Goal: Information Seeking & Learning: Learn about a topic

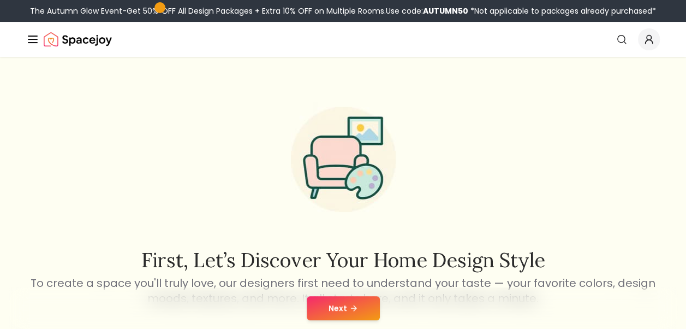
click at [346, 296] on button "Next" at bounding box center [343, 308] width 73 height 24
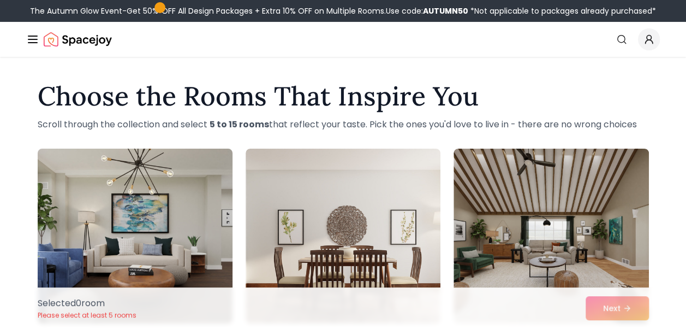
click at [159, 250] on img at bounding box center [135, 235] width 205 height 183
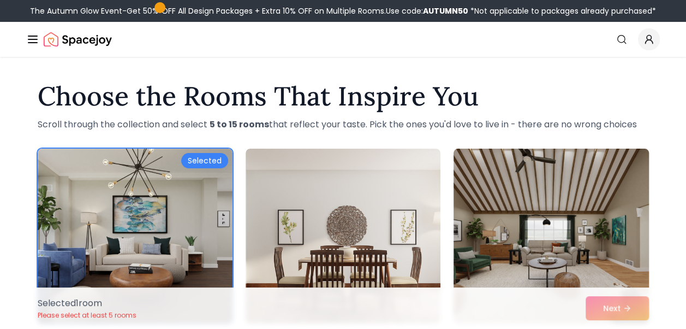
click at [512, 252] on img at bounding box center [551, 235] width 205 height 183
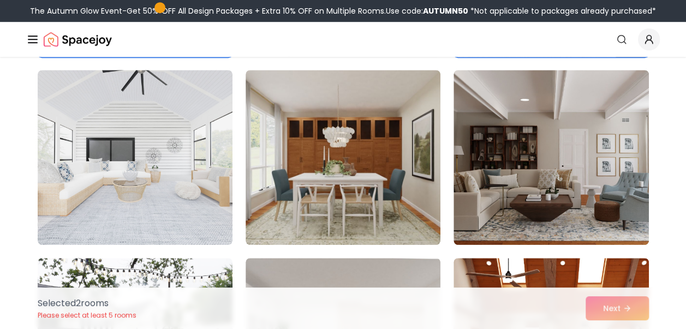
scroll to position [267, 0]
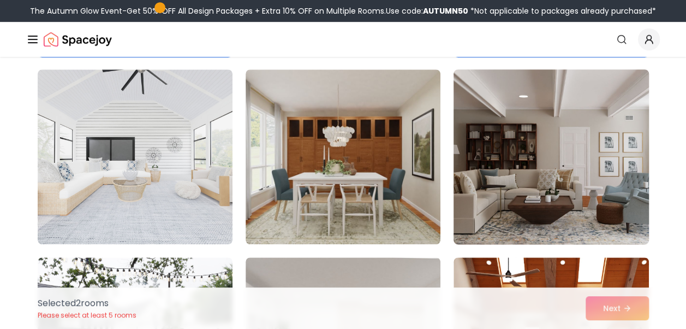
click at [596, 201] on img at bounding box center [551, 156] width 205 height 183
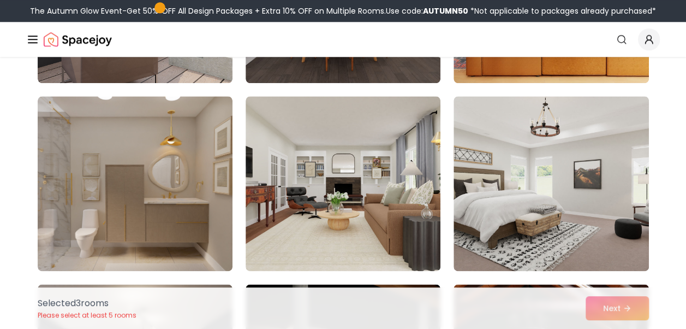
scroll to position [617, 0]
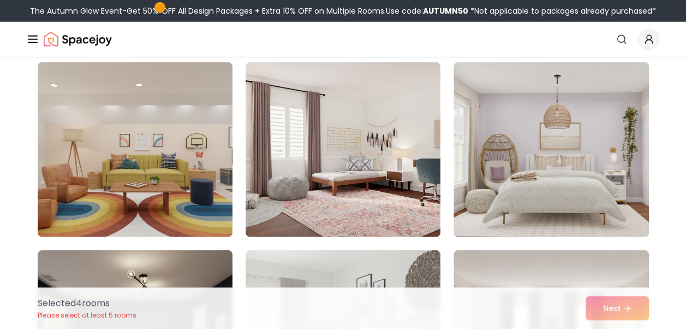
scroll to position [1495, 0]
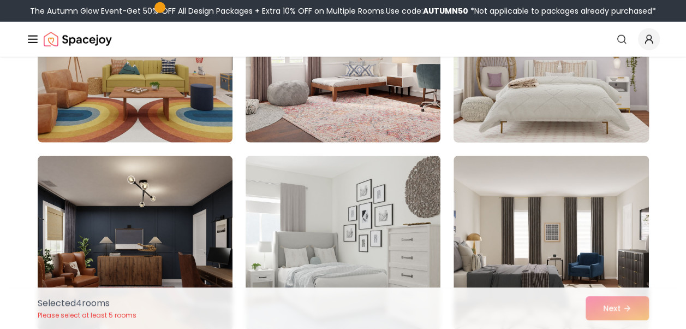
click at [574, 88] on img at bounding box center [551, 54] width 205 height 183
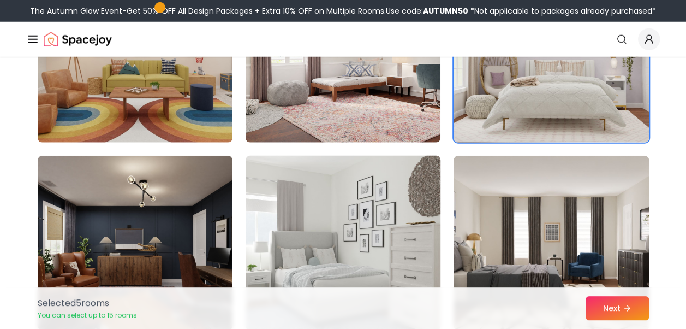
click at [391, 218] on img at bounding box center [343, 242] width 205 height 183
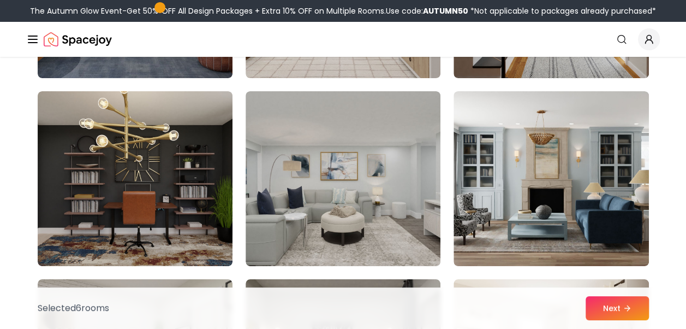
scroll to position [1997, 0]
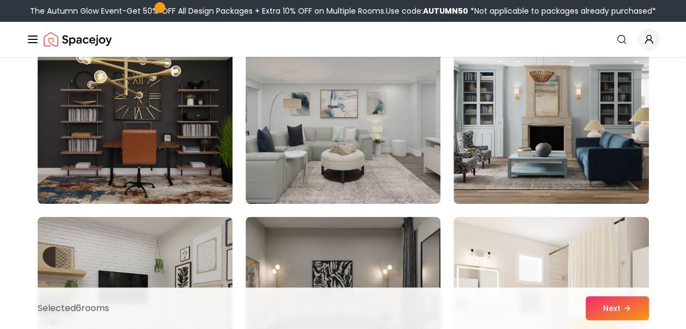
click at [193, 105] on img at bounding box center [135, 116] width 205 height 183
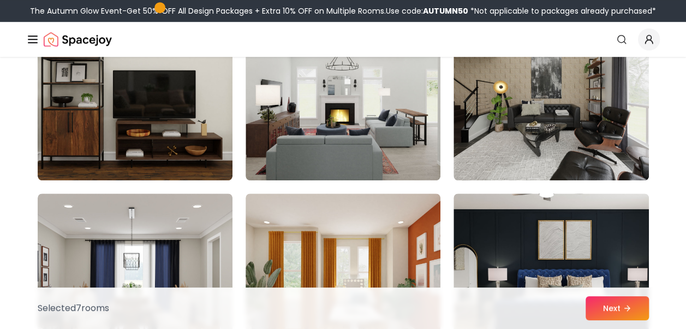
scroll to position [2412, 0]
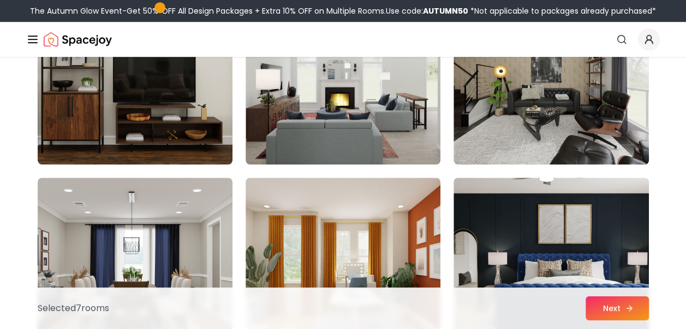
click at [613, 309] on button "Next" at bounding box center [617, 308] width 63 height 24
